Goal: Information Seeking & Learning: Learn about a topic

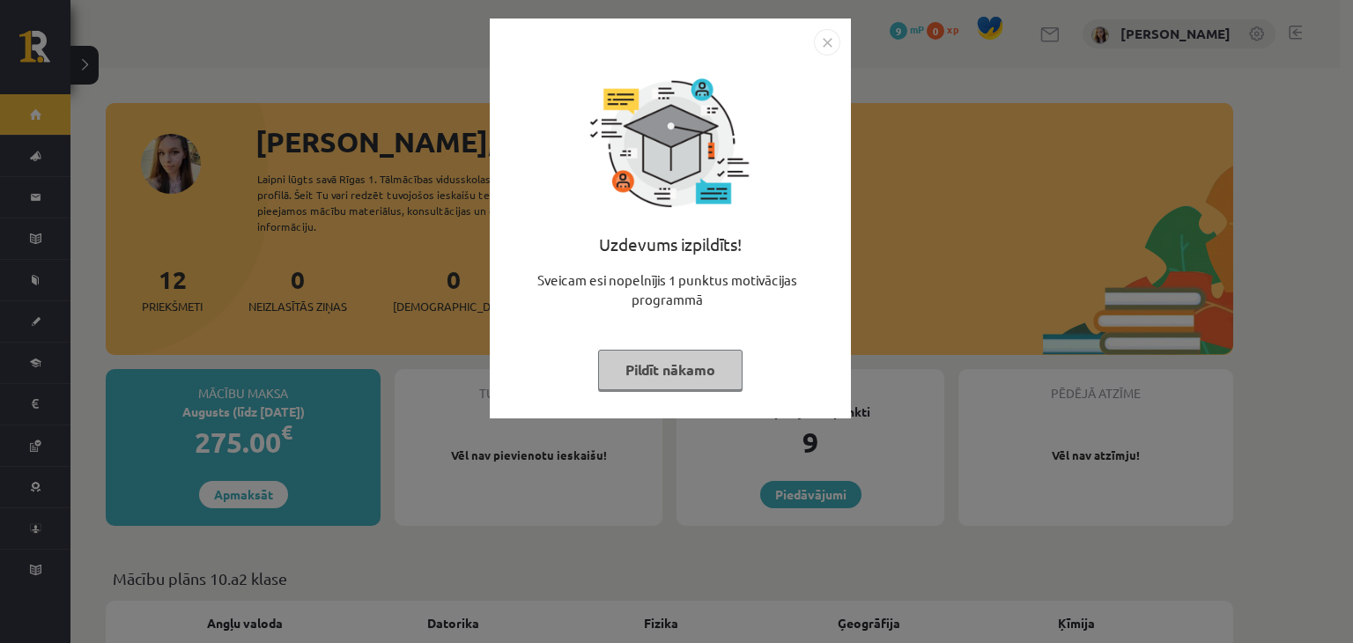
click at [677, 375] on button "Pildīt nākamo" at bounding box center [670, 370] width 144 height 41
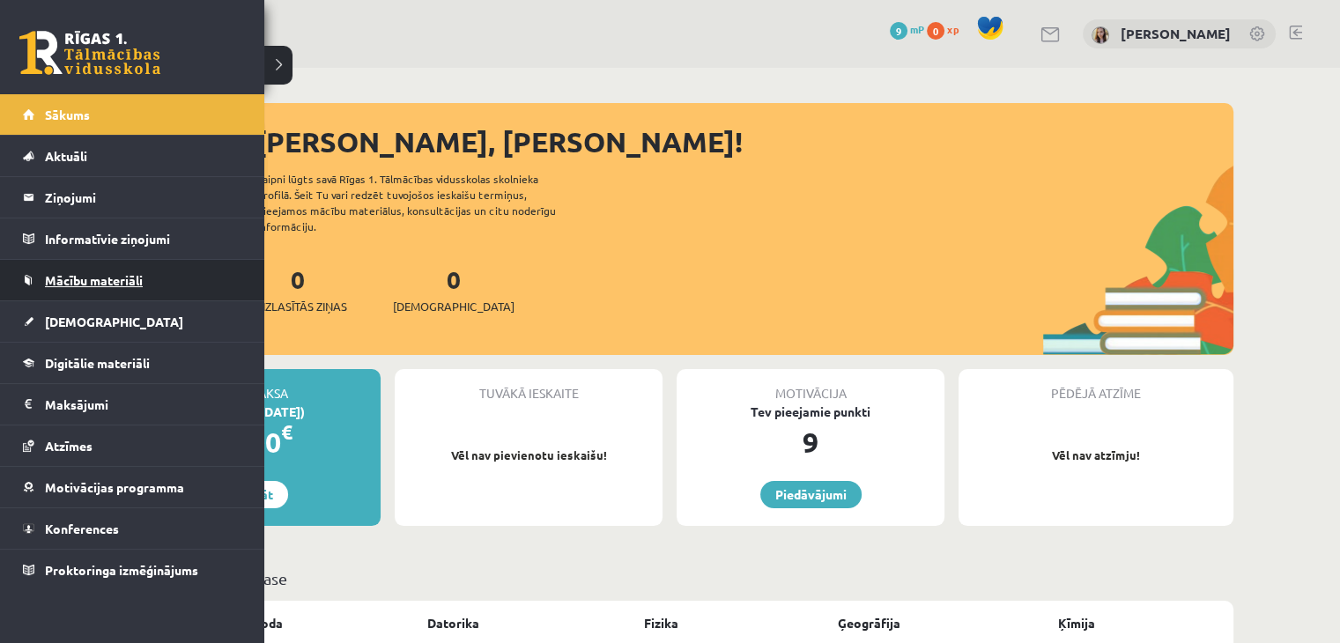
click at [84, 284] on span "Mācību materiāli" at bounding box center [94, 280] width 98 height 16
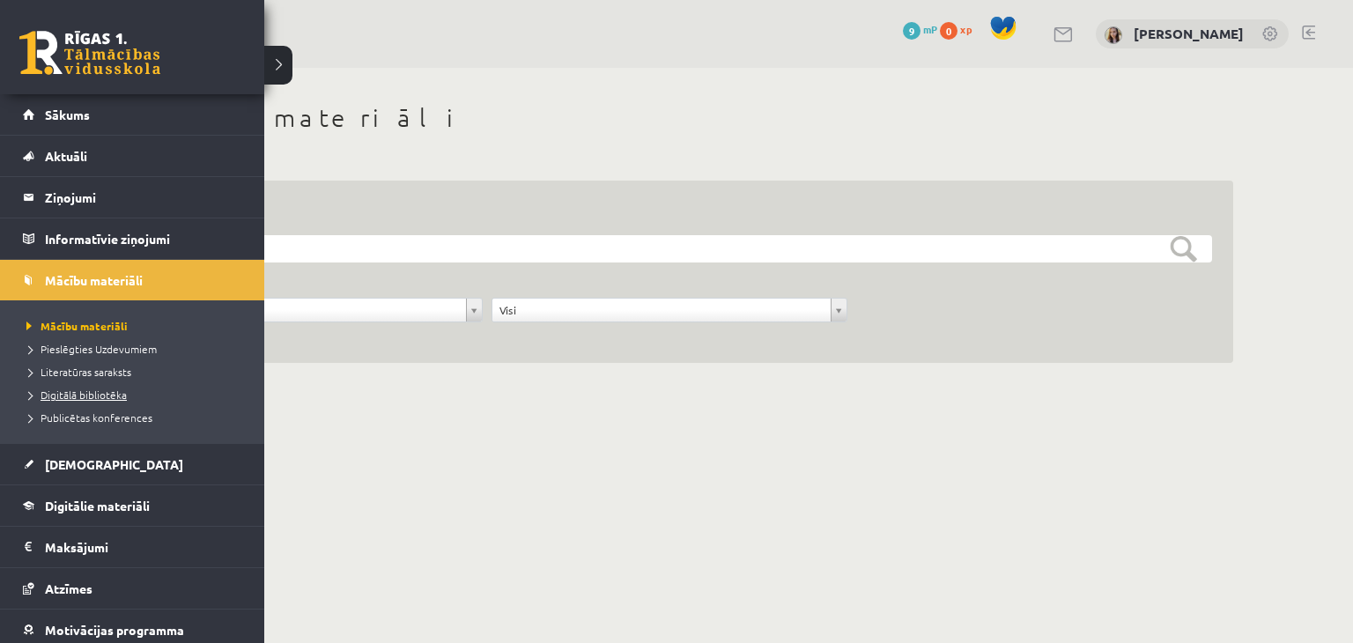
click at [61, 391] on span "Digitālā bibliotēka" at bounding box center [74, 395] width 105 height 14
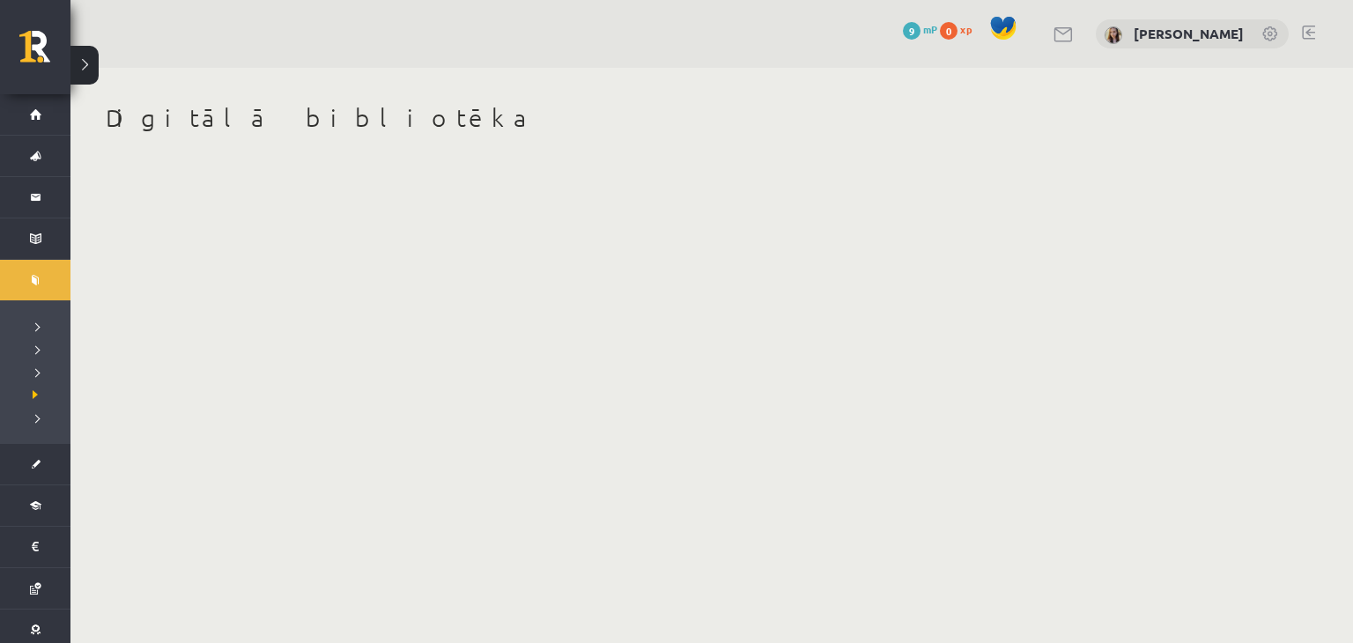
click at [257, 78] on div "Digitālā bibliotēka" at bounding box center [669, 131] width 1198 height 127
click at [225, 128] on h1 "Digitālā bibliotēka" at bounding box center [669, 118] width 1127 height 30
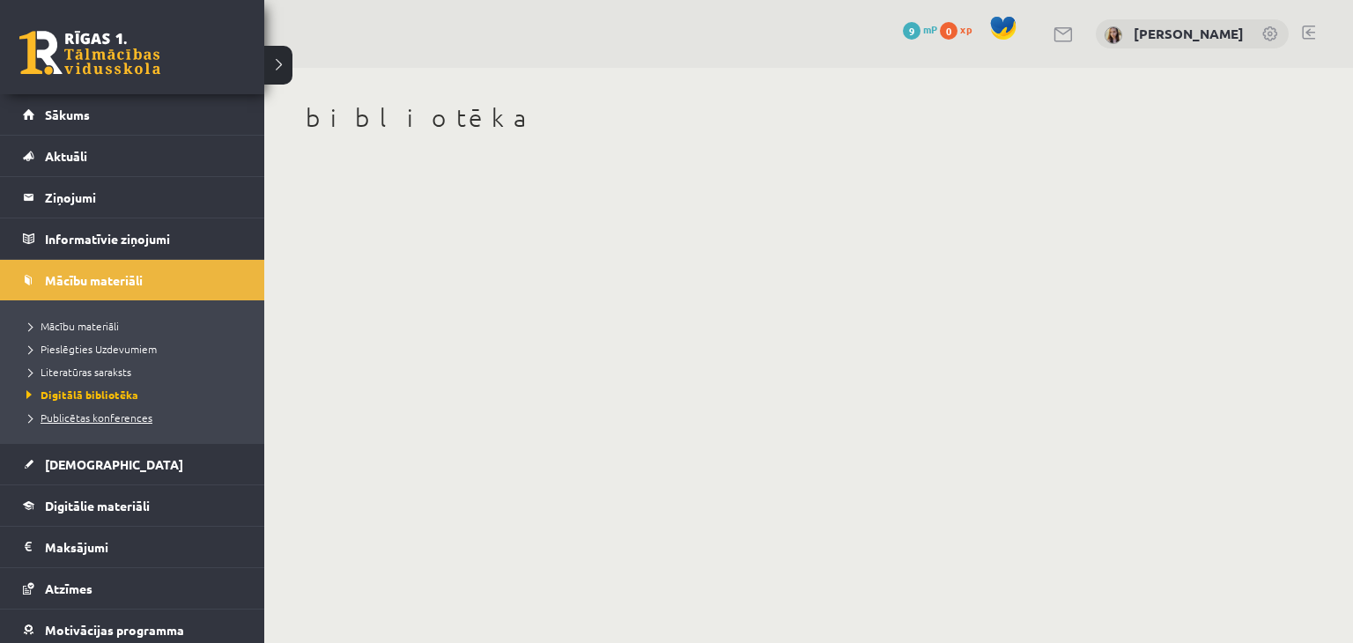
click at [72, 412] on span "Publicētas konferences" at bounding box center [87, 417] width 130 height 14
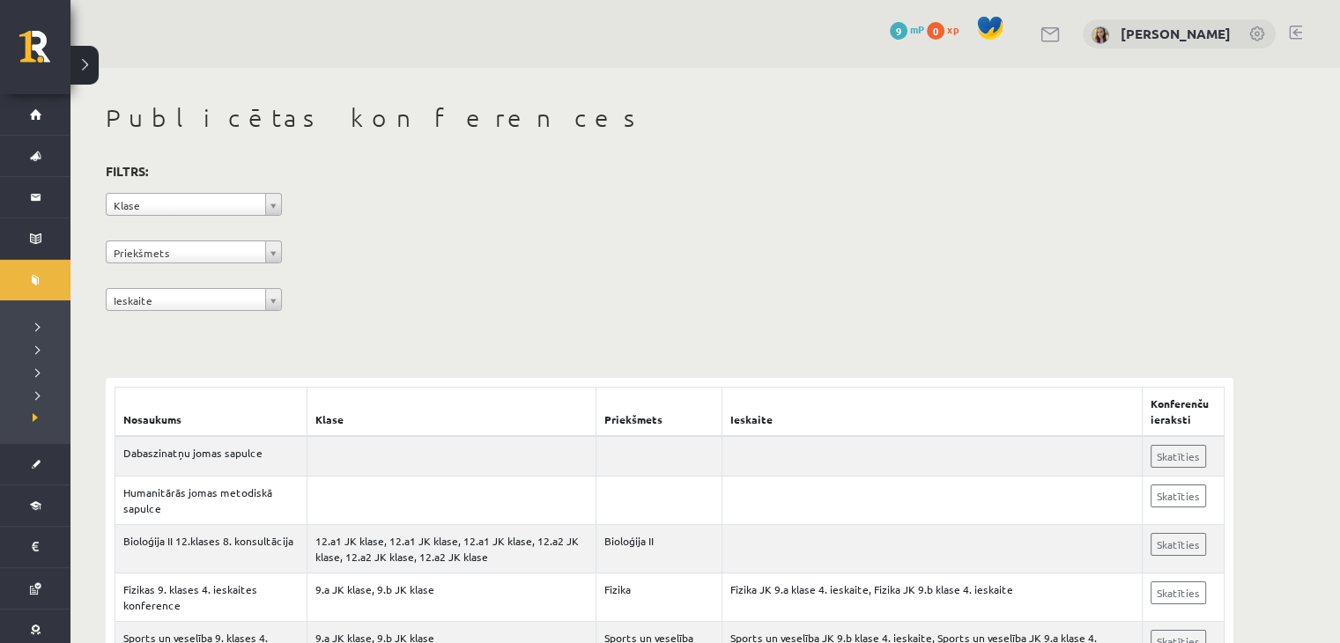
click at [201, 389] on th "Nosaukums" at bounding box center [211, 412] width 192 height 49
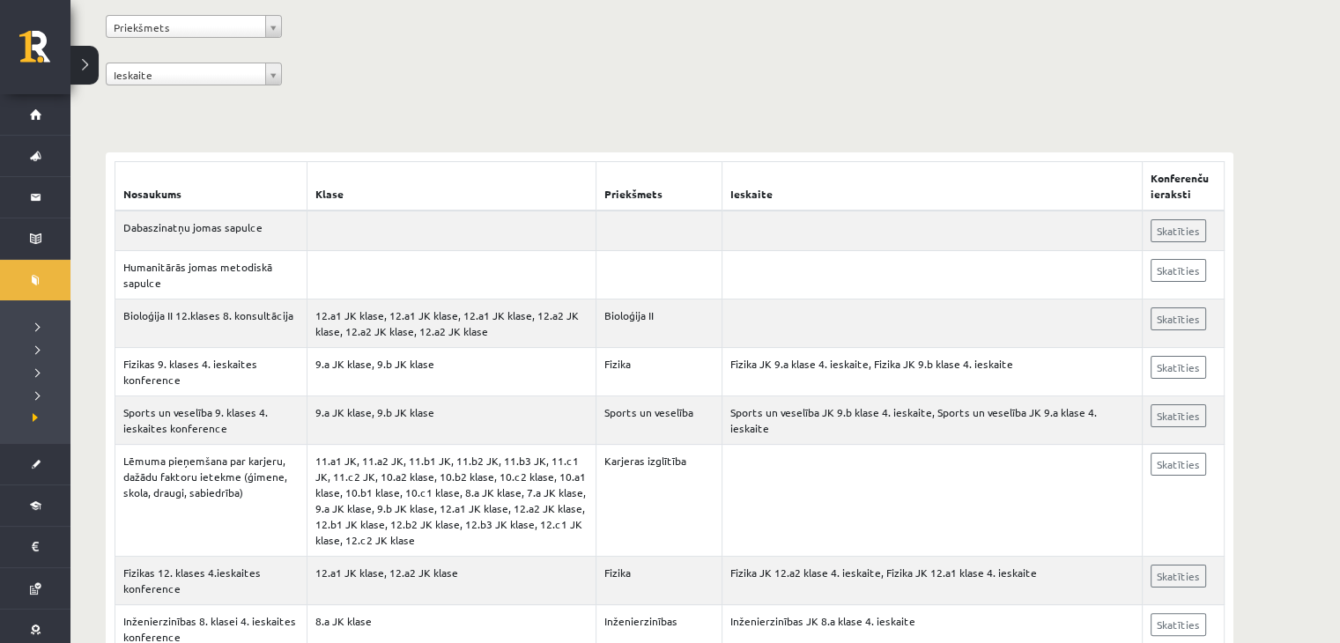
scroll to position [225, 0]
click at [1166, 237] on link "Skatīties" at bounding box center [1177, 230] width 55 height 23
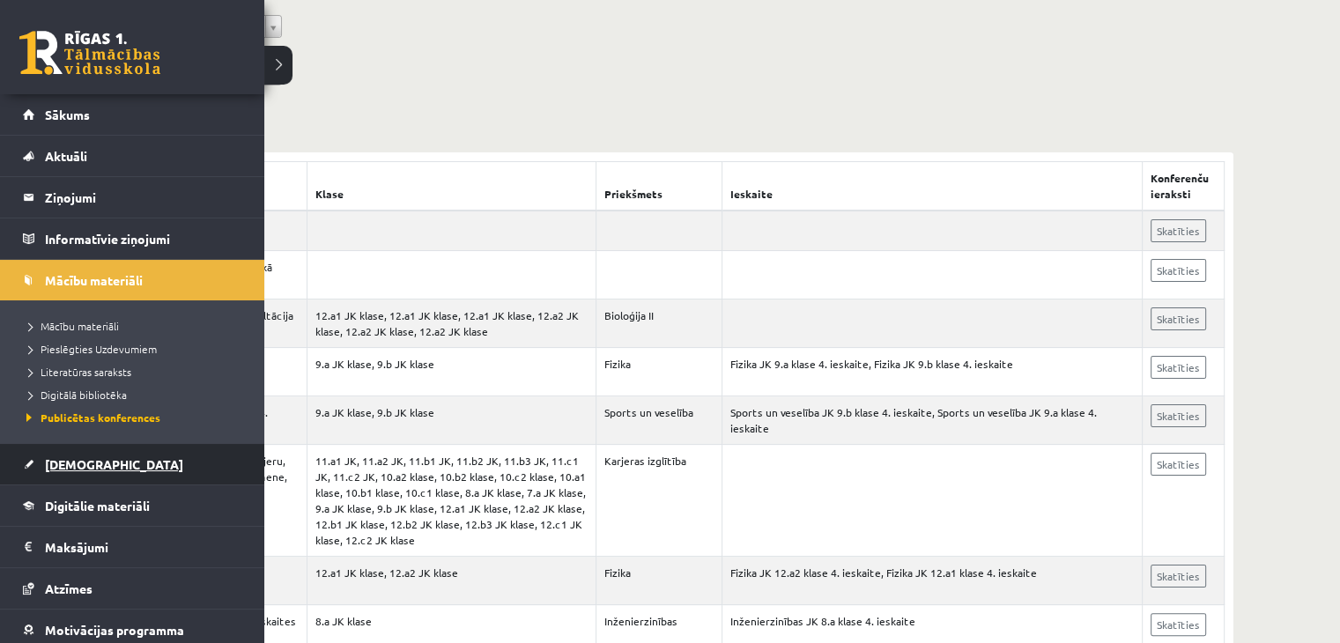
click at [65, 459] on span "[DEMOGRAPHIC_DATA]" at bounding box center [114, 464] width 138 height 16
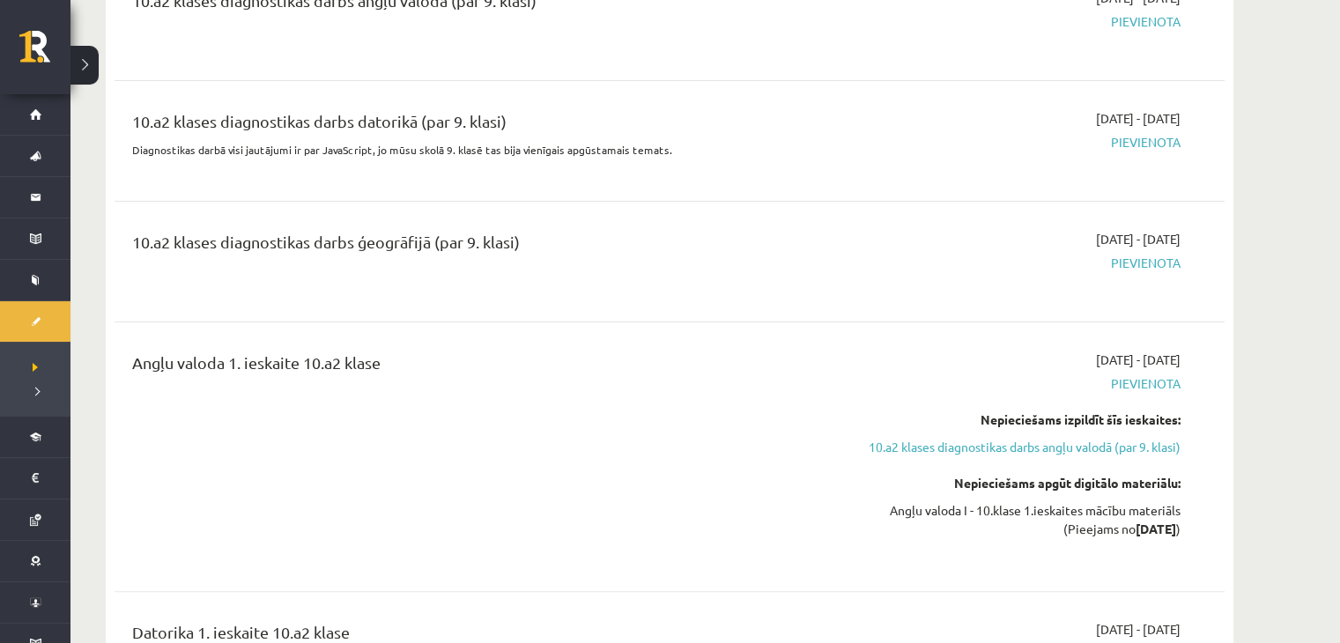
scroll to position [264, 0]
click at [960, 451] on link "10.a2 klases diagnostikas darbs angļu valodā (par 9. klasi)" at bounding box center [1014, 446] width 332 height 18
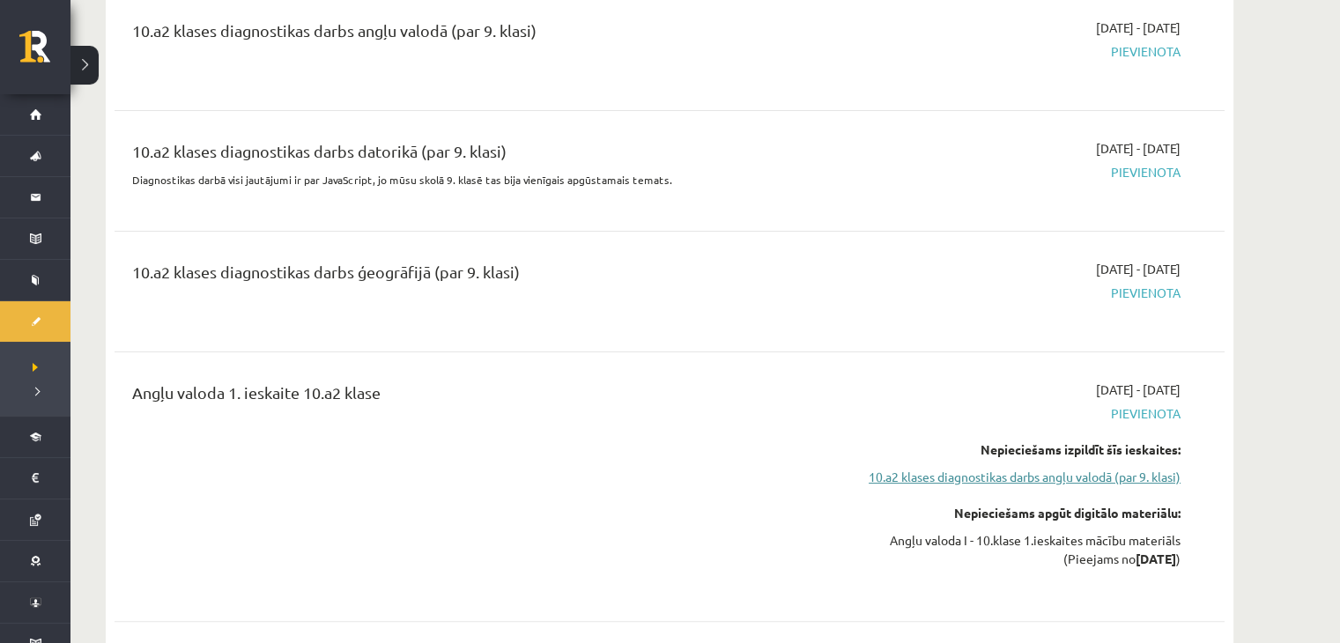
click at [945, 481] on link "10.a2 klases diagnostikas darbs angļu valodā (par 9. klasi)" at bounding box center [1014, 477] width 332 height 18
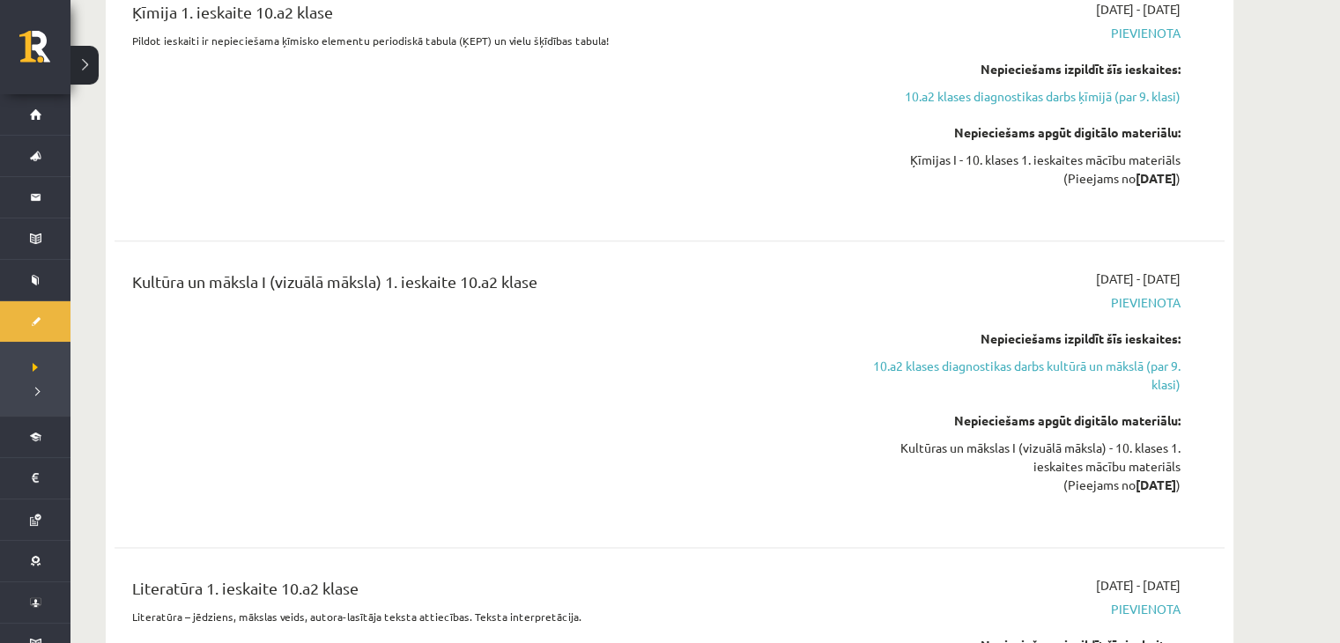
scroll to position [2003, 0]
click at [1068, 356] on link "10.a2 klases diagnostikas darbs kultūrā un mākslā (par 9. klasi)" at bounding box center [1014, 374] width 332 height 37
